Goal: Transaction & Acquisition: Purchase product/service

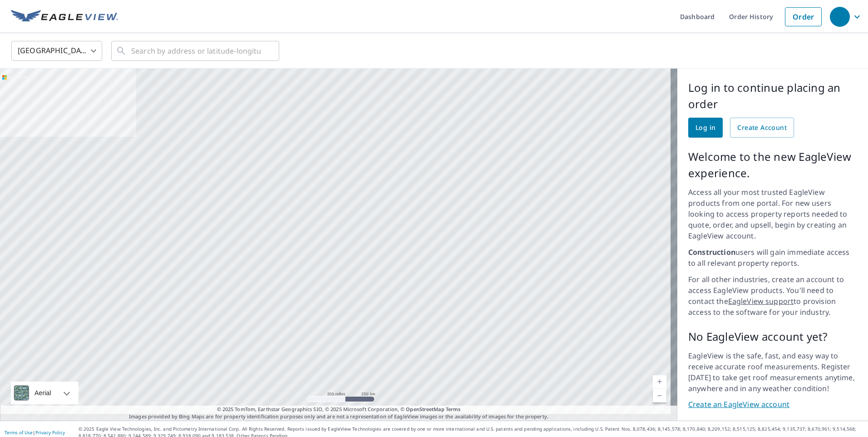
click at [696, 125] on span "Log in" at bounding box center [706, 127] width 20 height 11
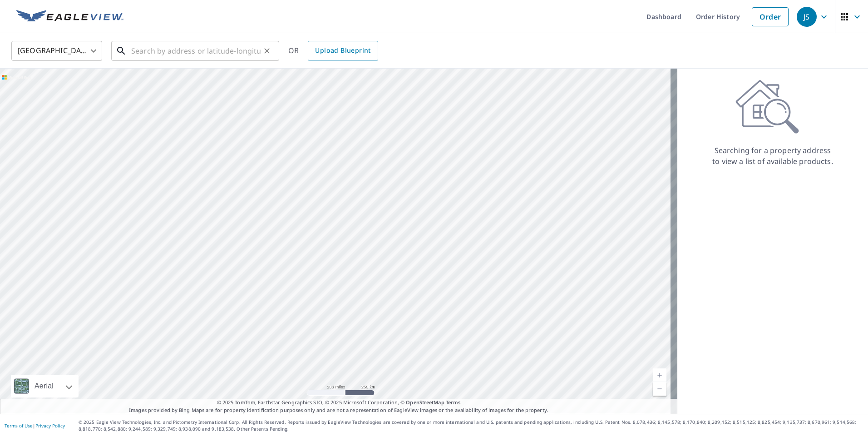
click at [252, 51] on input "text" at bounding box center [195, 50] width 129 height 25
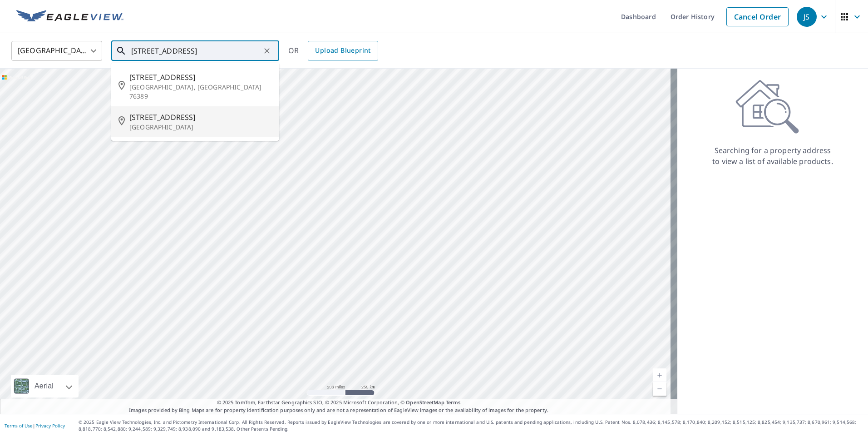
click at [167, 112] on span "[STREET_ADDRESS]" at bounding box center [200, 117] width 143 height 11
type input "[STREET_ADDRESS]"
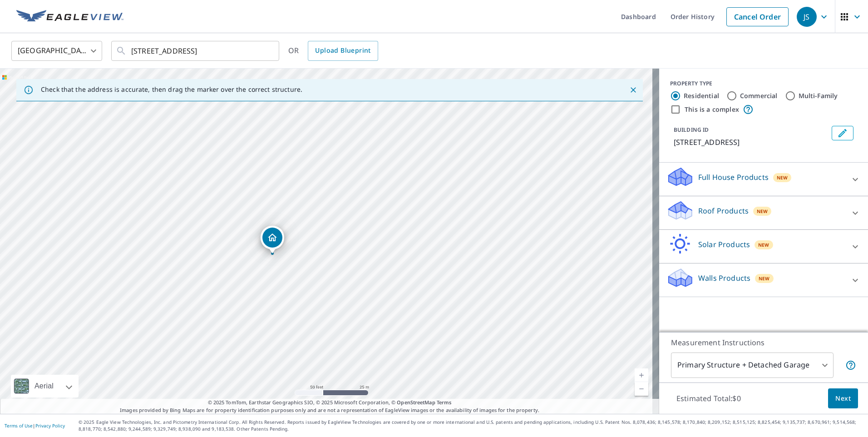
click at [853, 214] on icon at bounding box center [855, 212] width 5 height 3
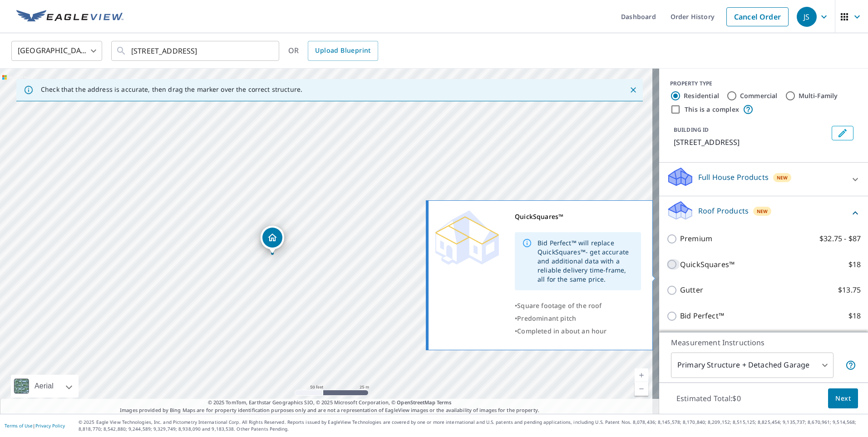
click at [667, 270] on input "QuickSquares™ $18" at bounding box center [674, 264] width 14 height 11
checkbox input "true"
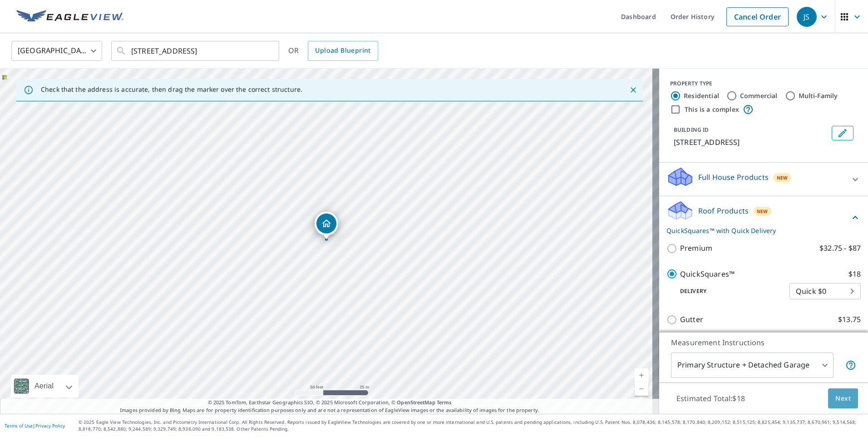
click at [836, 399] on span "Next" at bounding box center [842, 398] width 15 height 11
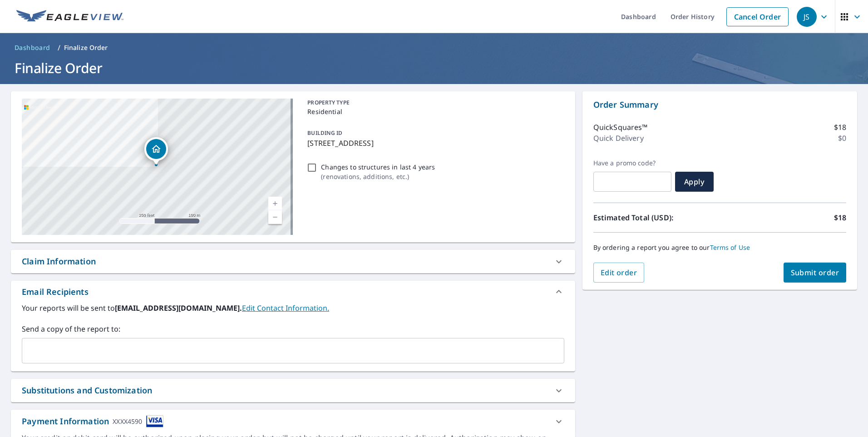
click at [243, 307] on link "Edit Contact Information." at bounding box center [285, 308] width 87 height 10
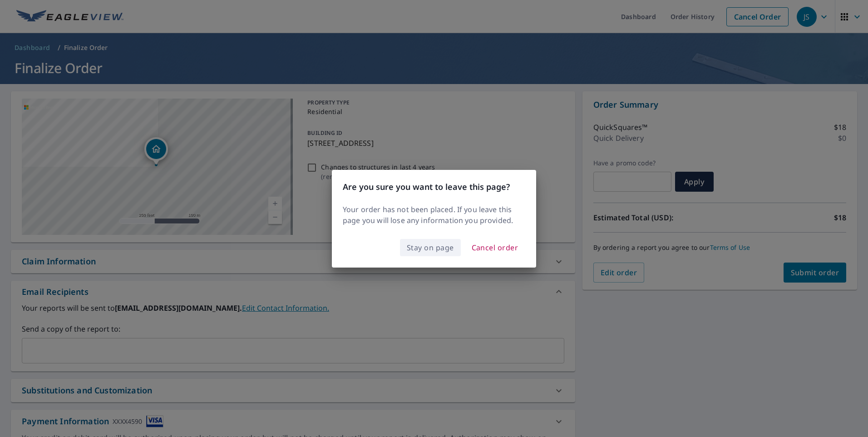
click at [435, 246] on span "Stay on page" at bounding box center [430, 247] width 47 height 13
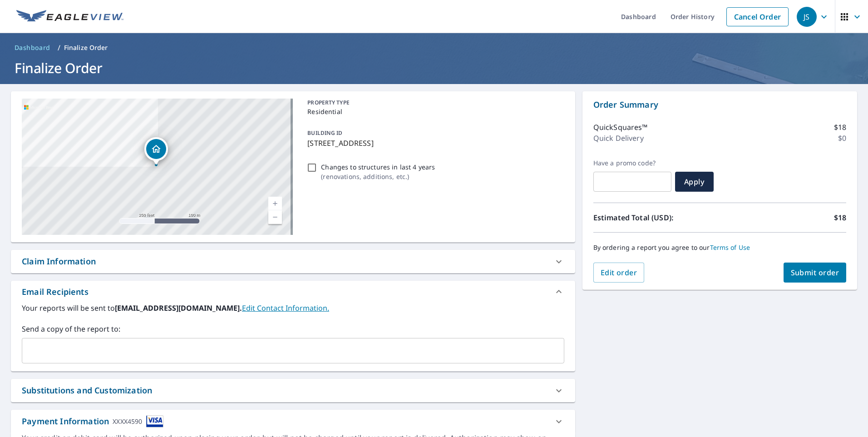
click at [203, 309] on b "jd@slawsonroofing.com." at bounding box center [178, 308] width 127 height 10
click at [56, 346] on input "text" at bounding box center [286, 350] width 521 height 17
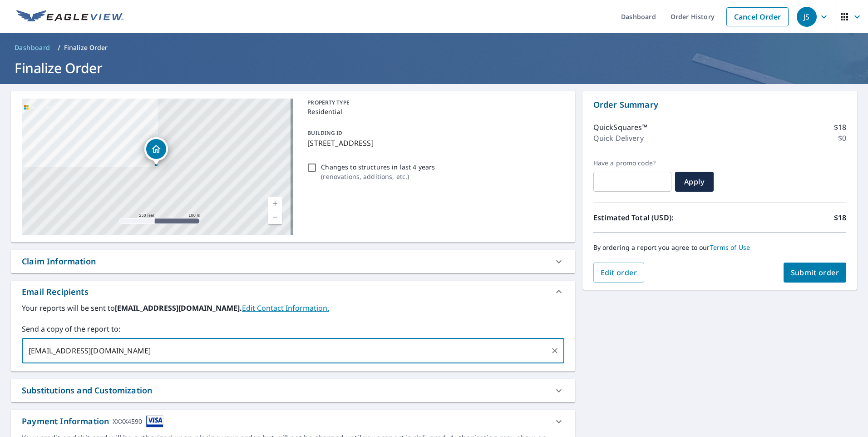
type input "jdslawson@yahoo.com"
click at [808, 277] on span "Submit order" at bounding box center [815, 272] width 49 height 10
